Goal: Transaction & Acquisition: Purchase product/service

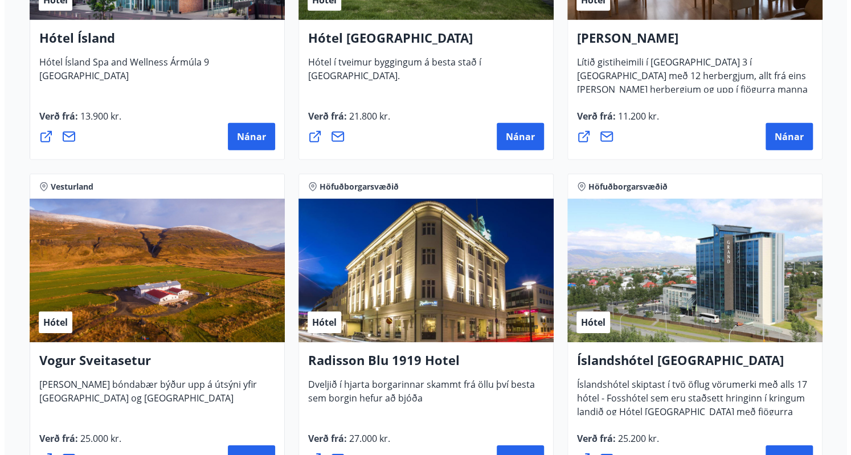
scroll to position [1982, 0]
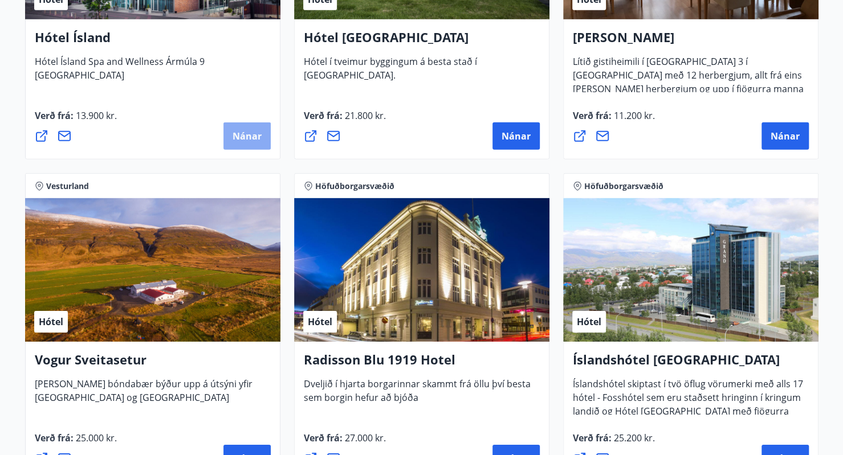
click at [235, 132] on span "Nánar" at bounding box center [246, 136] width 29 height 13
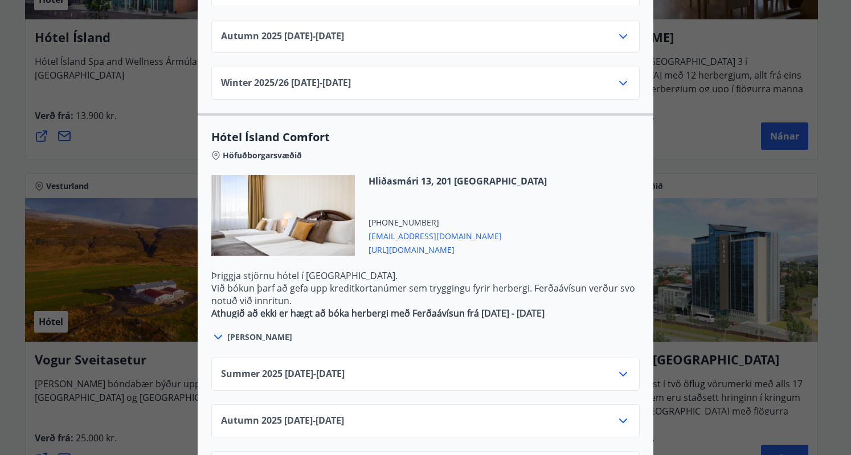
scroll to position [920, 0]
click at [495, 367] on div "Summer [PHONE_NUMBER][DATE] - [DATE]" at bounding box center [425, 378] width 409 height 23
click at [623, 367] on icon at bounding box center [623, 374] width 14 height 14
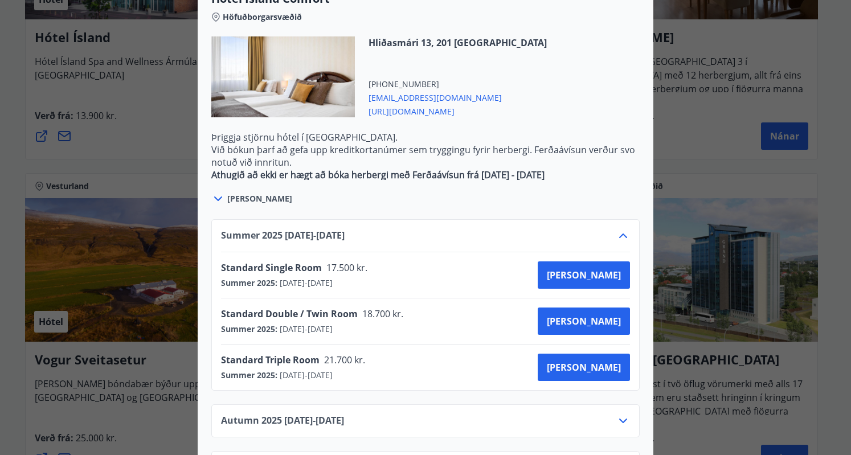
scroll to position [1068, 0]
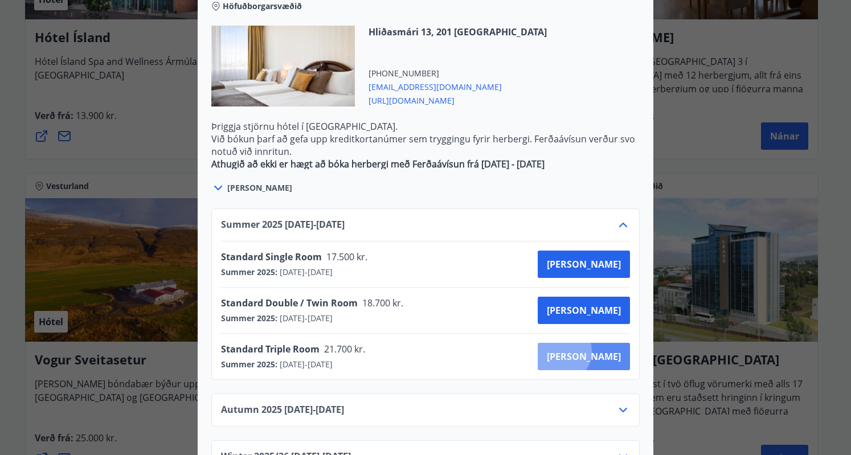
click at [599, 350] on span "[PERSON_NAME]" at bounding box center [584, 356] width 74 height 13
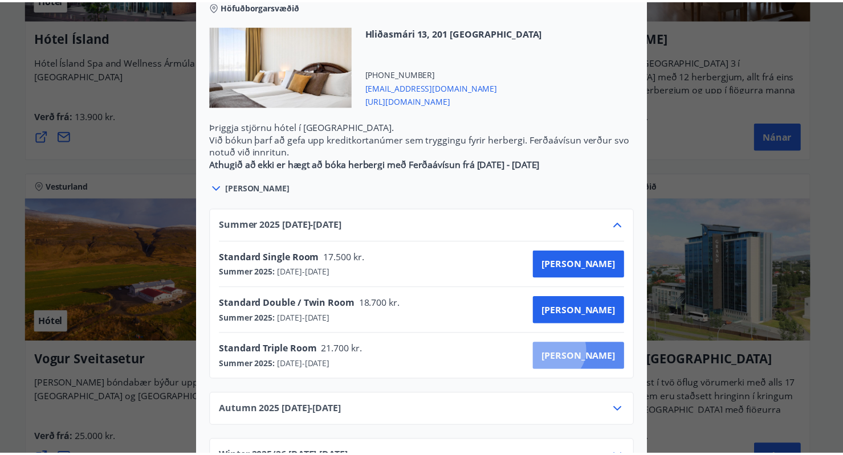
scroll to position [56, 0]
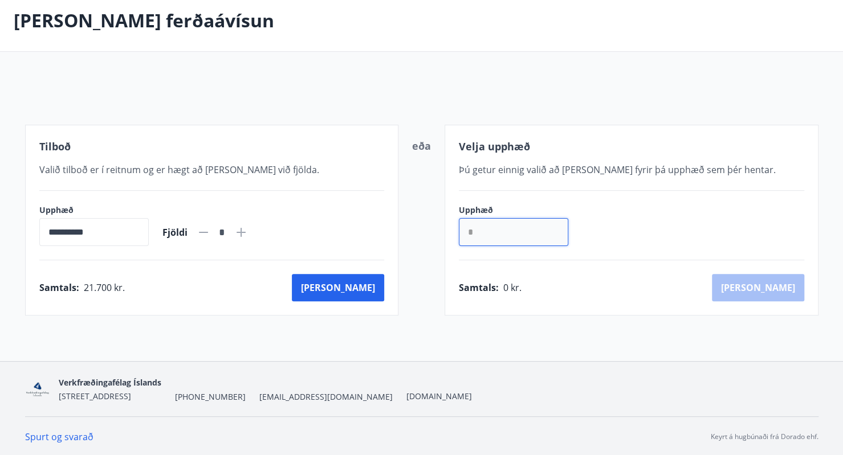
click at [533, 238] on input "*" at bounding box center [513, 232] width 109 height 28
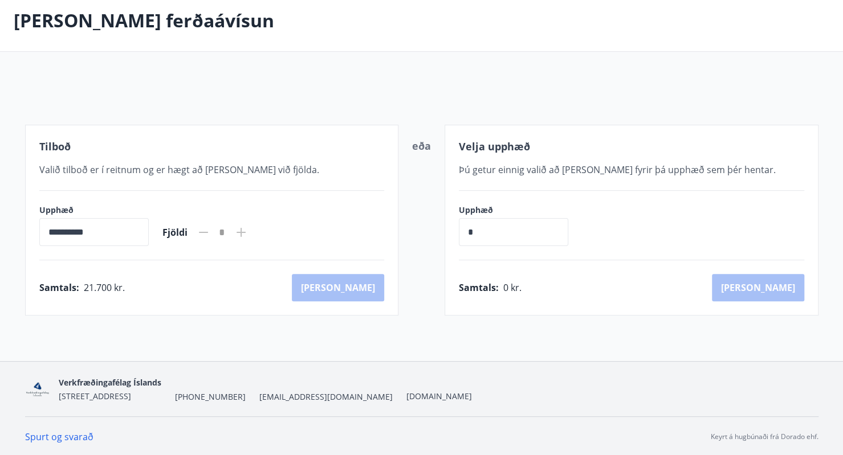
click at [426, 338] on div "**********" at bounding box center [421, 175] width 843 height 371
click at [287, 294] on div "Samtals : 21.700 kr. [GEOGRAPHIC_DATA]" at bounding box center [211, 287] width 345 height 27
